Goal: Navigation & Orientation: Find specific page/section

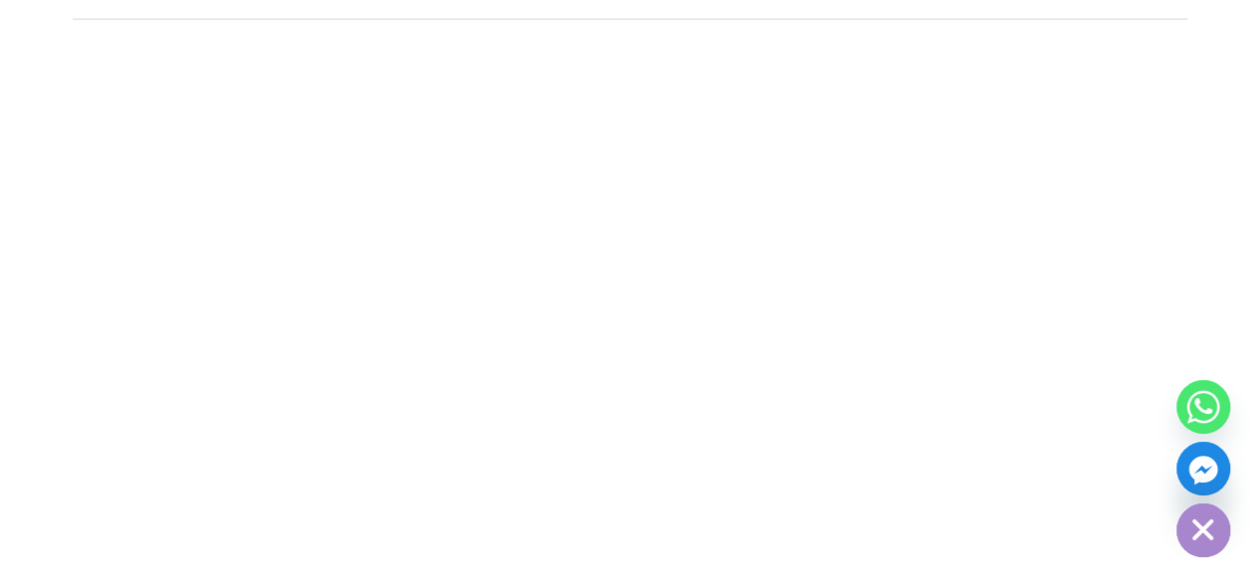
scroll to position [6408, 0]
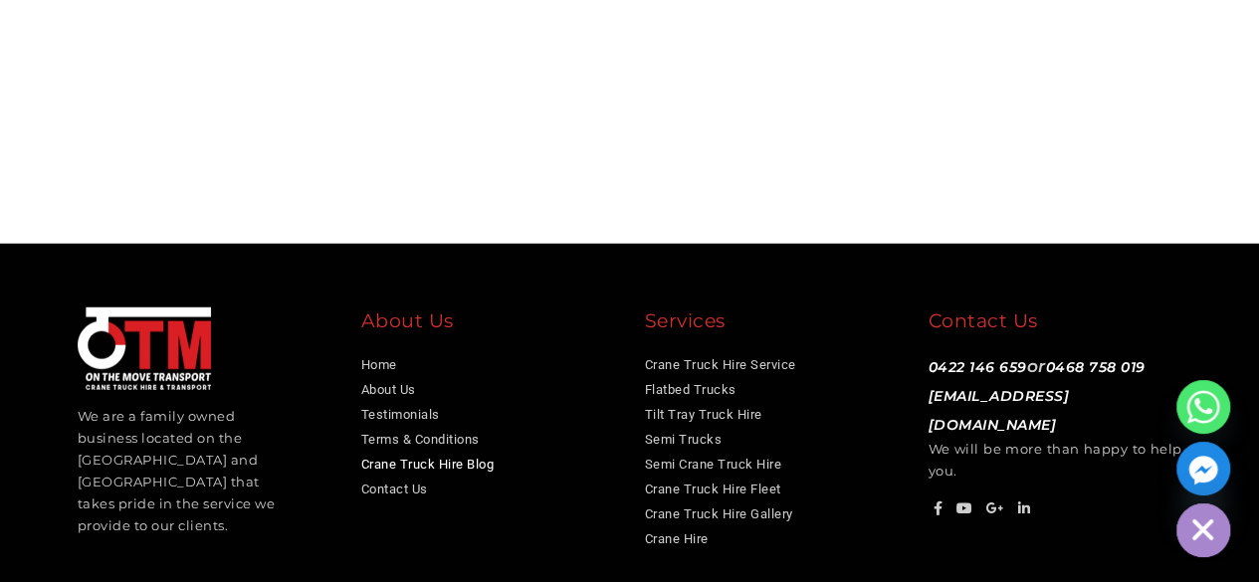
click at [462, 457] on link "Crane Truck Hire Blog" at bounding box center [427, 464] width 133 height 15
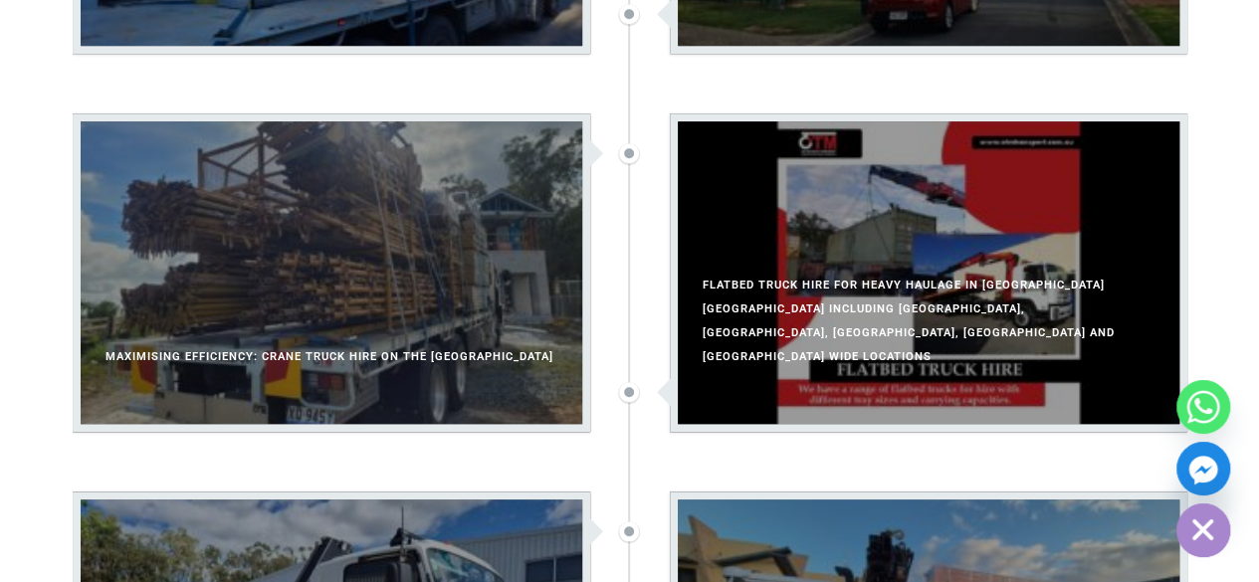
scroll to position [651, 0]
